Goal: Task Accomplishment & Management: Manage account settings

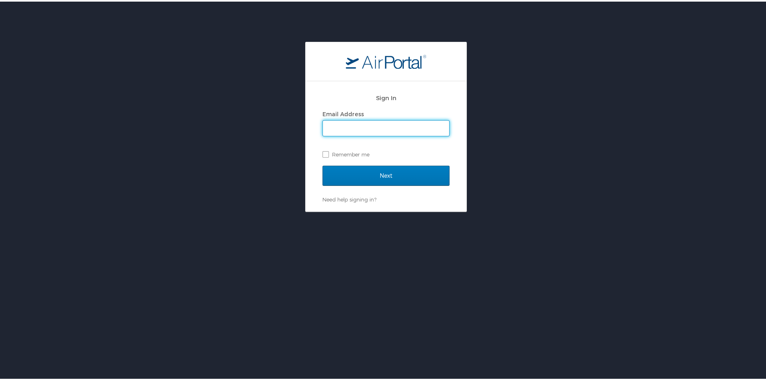
type input "michelle.brandon@laregents.edu"
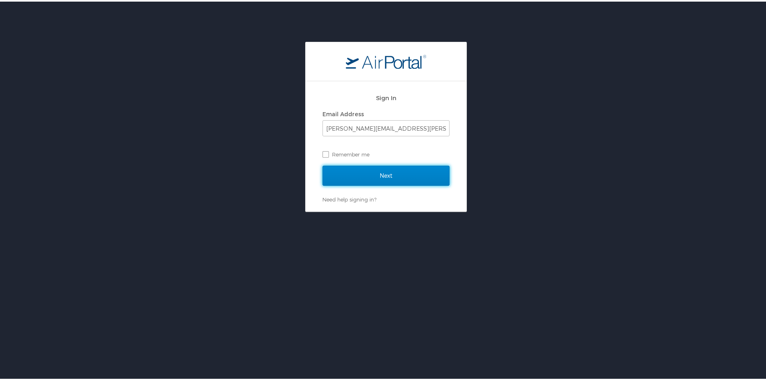
click at [376, 175] on input "Next" at bounding box center [386, 174] width 127 height 20
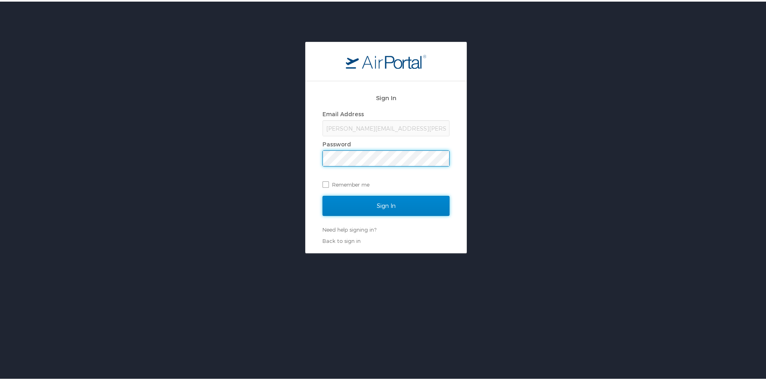
click at [372, 203] on input "Sign In" at bounding box center [386, 204] width 127 height 20
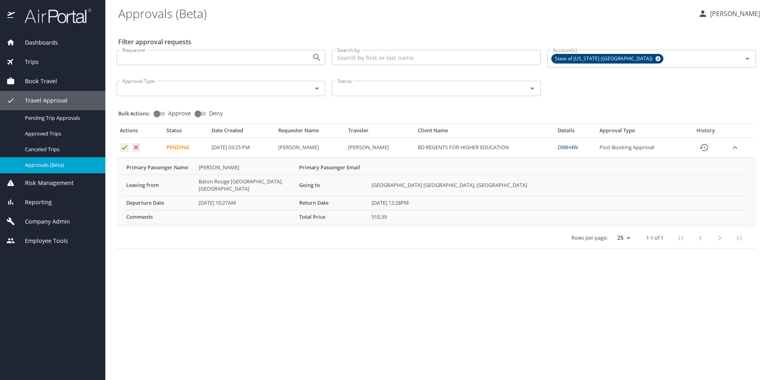
click at [576, 148] on link "D98H4W" at bounding box center [568, 147] width 21 height 7
click at [127, 147] on icon "Approval table" at bounding box center [125, 148] width 8 height 8
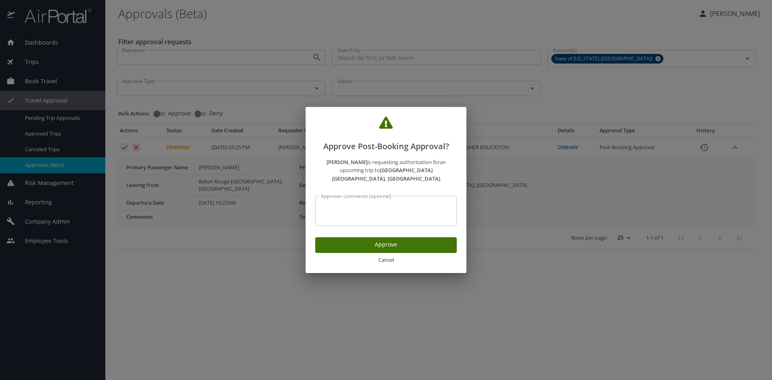
click at [386, 240] on span "Approve" at bounding box center [386, 245] width 129 height 10
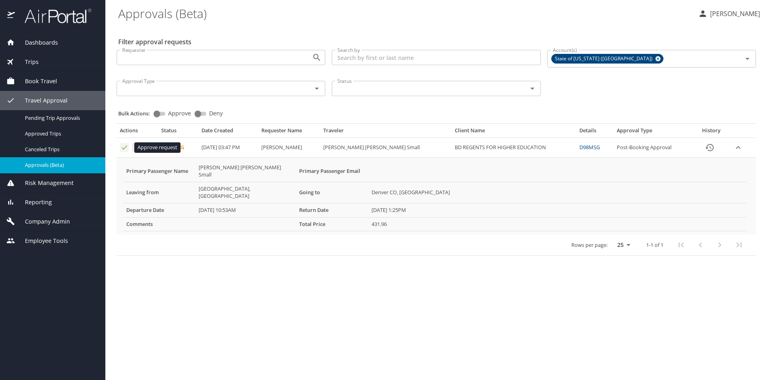
click at [125, 144] on icon "Approval table" at bounding box center [125, 148] width 8 height 8
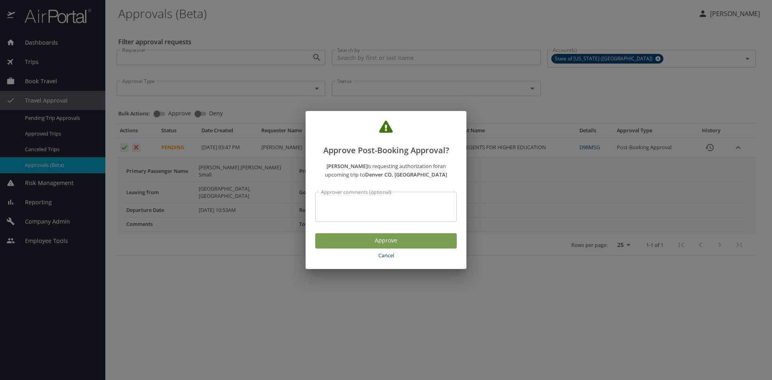
click at [404, 238] on span "Approve" at bounding box center [386, 241] width 129 height 10
